Goal: Register for event/course

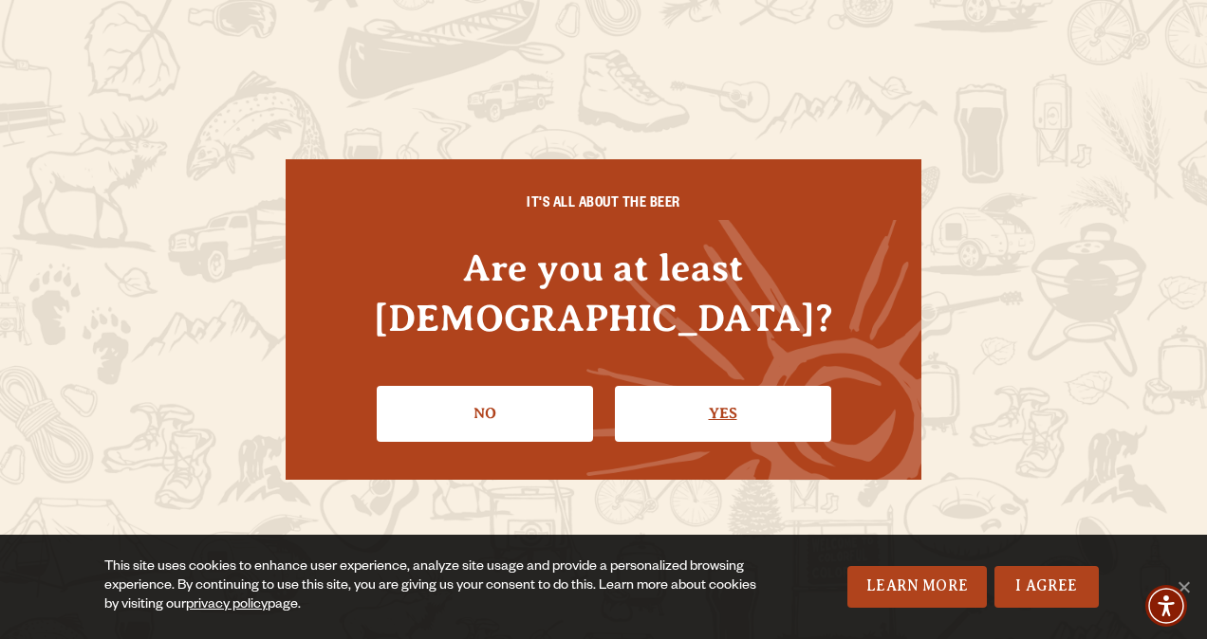
click at [757, 386] on link "Yes" at bounding box center [723, 413] width 216 height 55
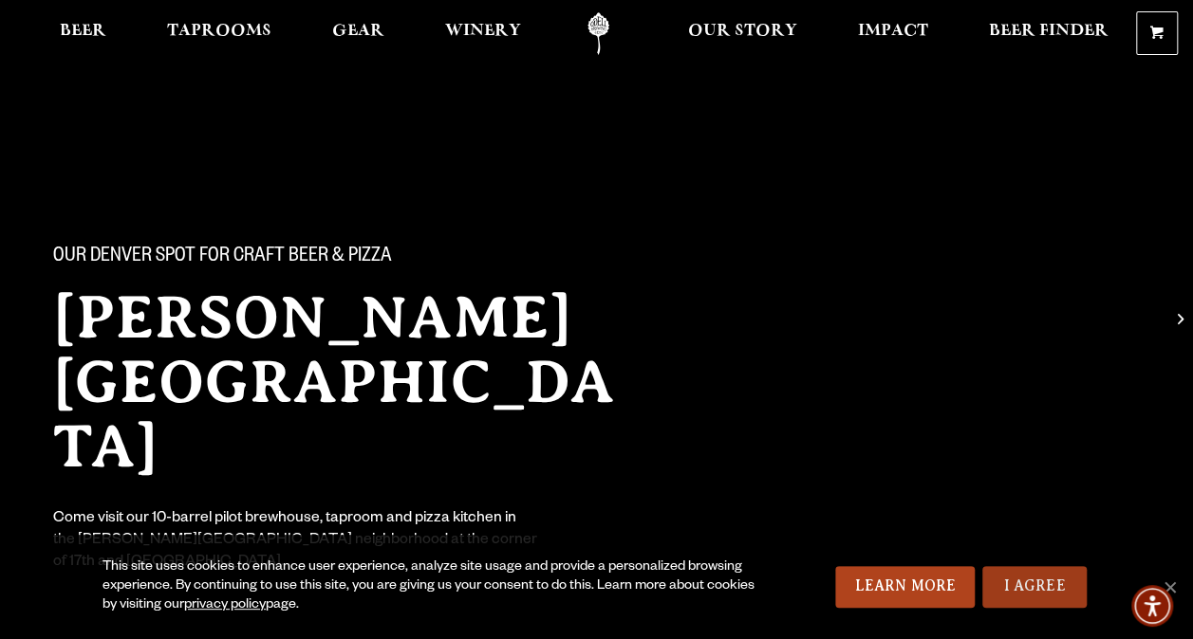
click at [1064, 576] on link "I Agree" at bounding box center [1034, 587] width 104 height 42
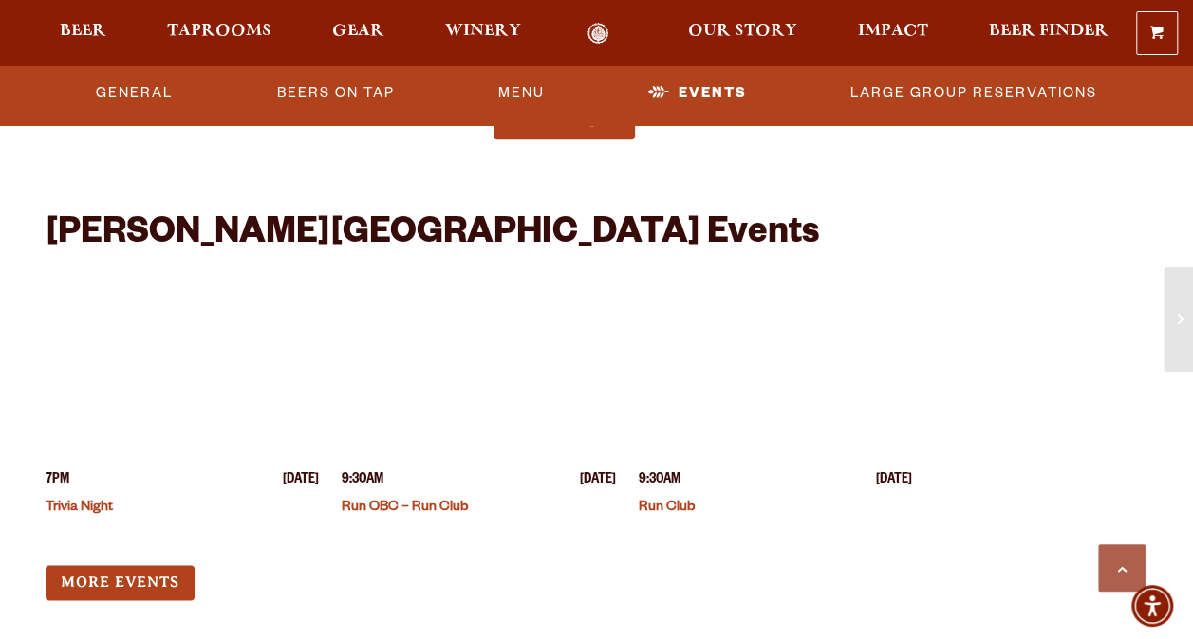
scroll to position [4660, 0]
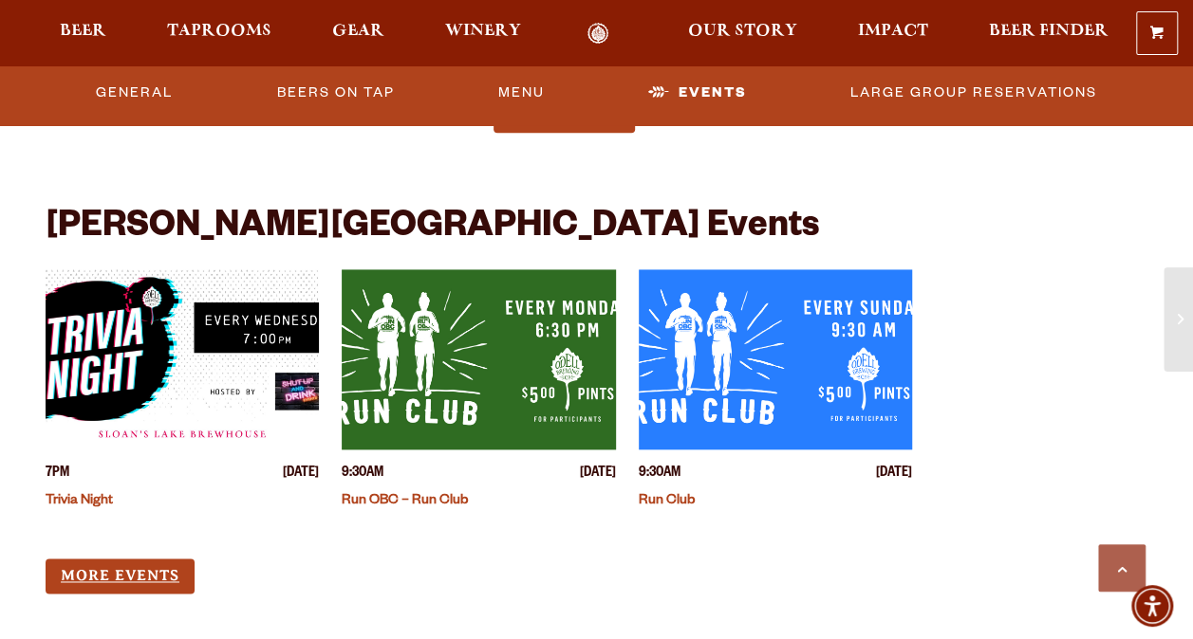
click at [133, 559] on link "More Events" at bounding box center [120, 576] width 149 height 35
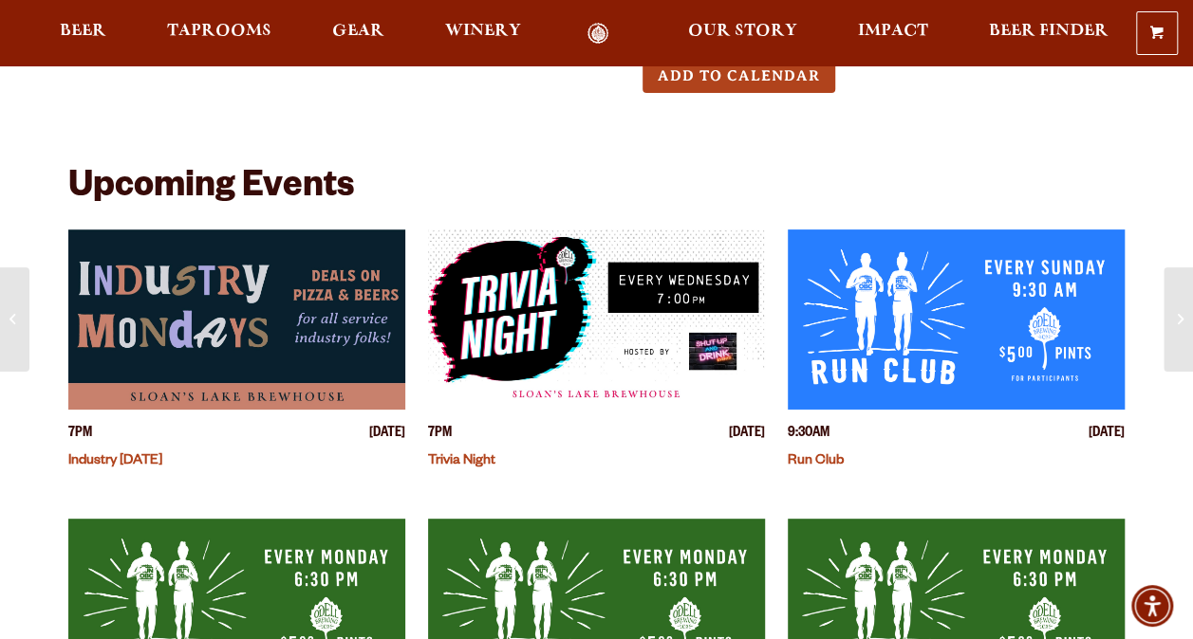
scroll to position [406, 0]
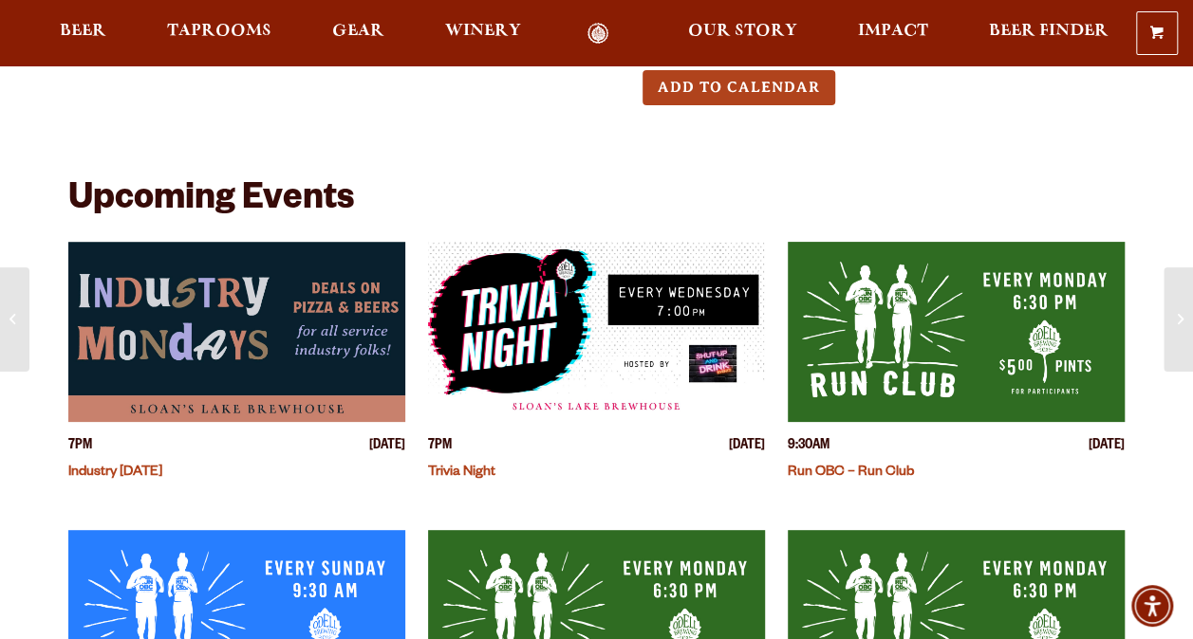
scroll to position [364, 0]
